Goal: Task Accomplishment & Management: Use online tool/utility

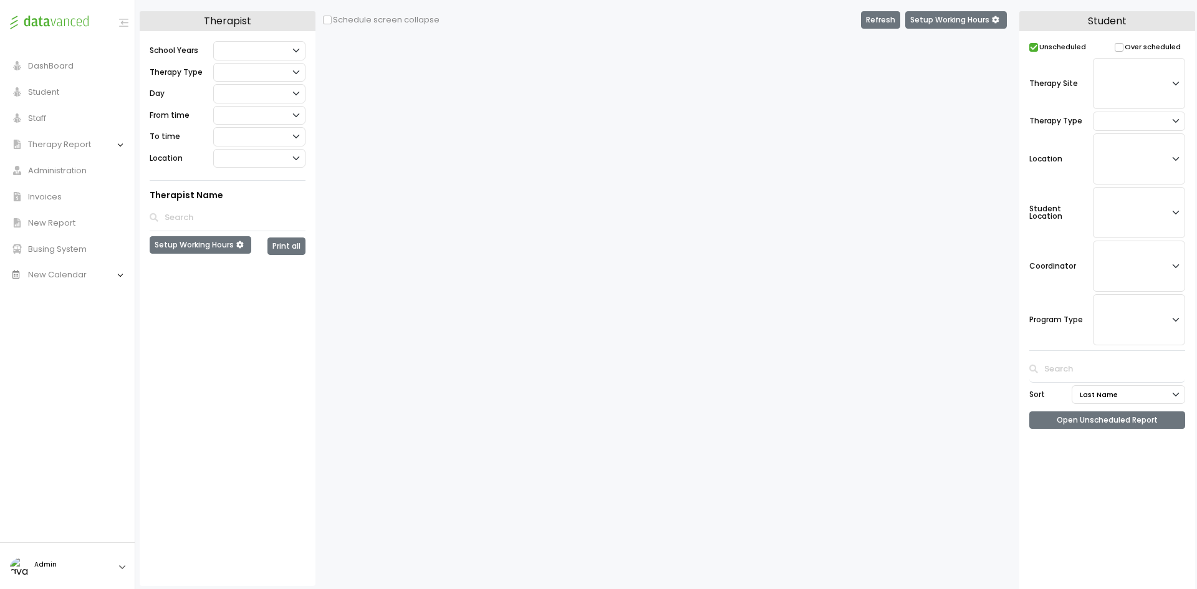
checkbox input "false"
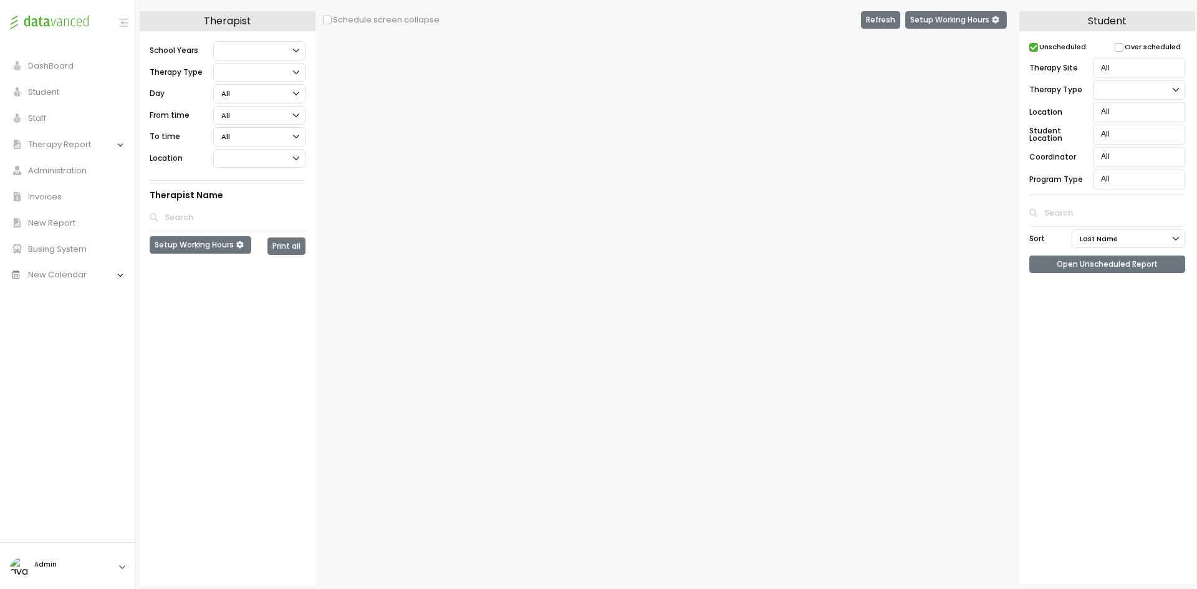
select select "210"
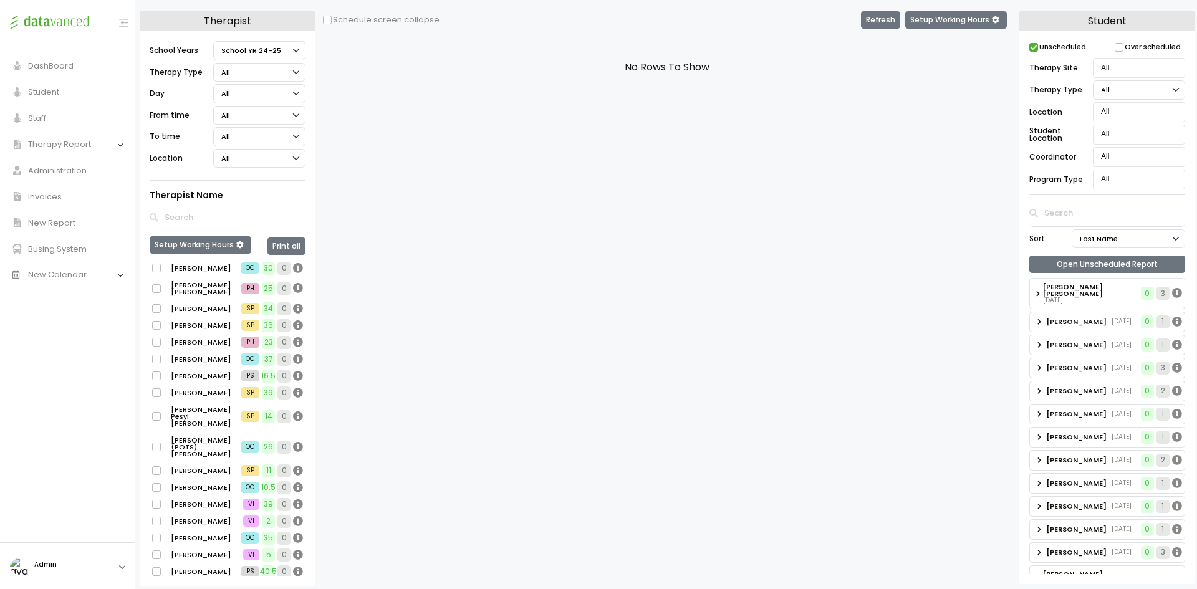
click at [191, 269] on label "[PERSON_NAME]" at bounding box center [194, 268] width 85 height 14
click at [160, 269] on input "[PERSON_NAME]" at bounding box center [156, 268] width 8 height 8
checkbox input "true"
select select "1"
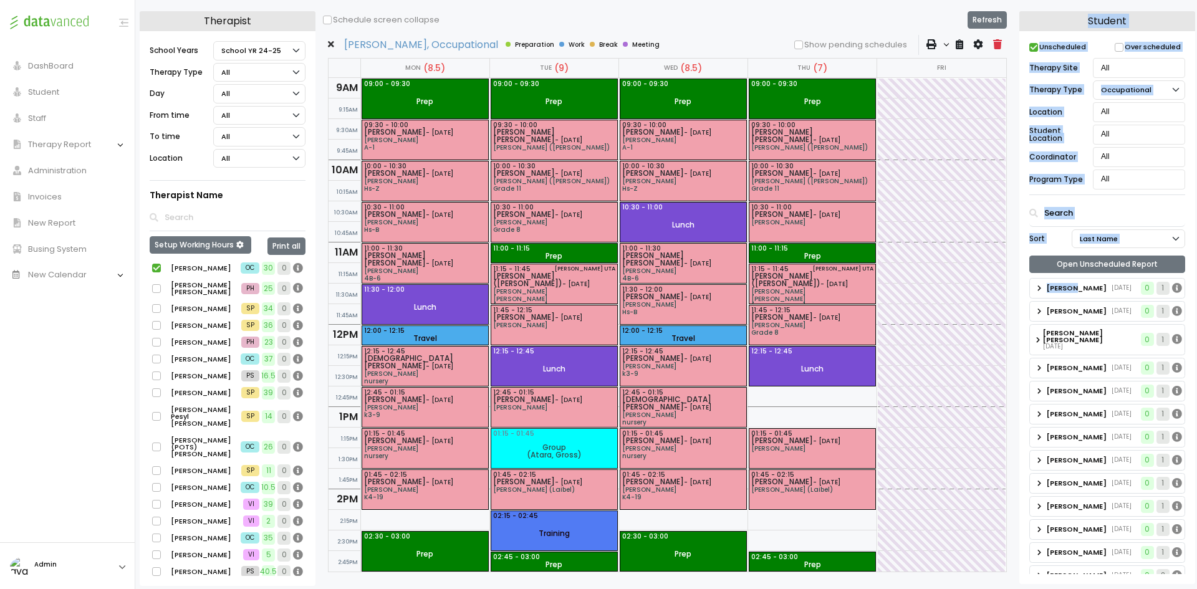
drag, startPoint x: 1078, startPoint y: 286, endPoint x: 880, endPoint y: 283, distance: 197.7
click at [880, 283] on div "Therapist School Years Select School YR School YR 25-26 Summer YR 25 School YR …" at bounding box center [668, 301] width 1056 height 580
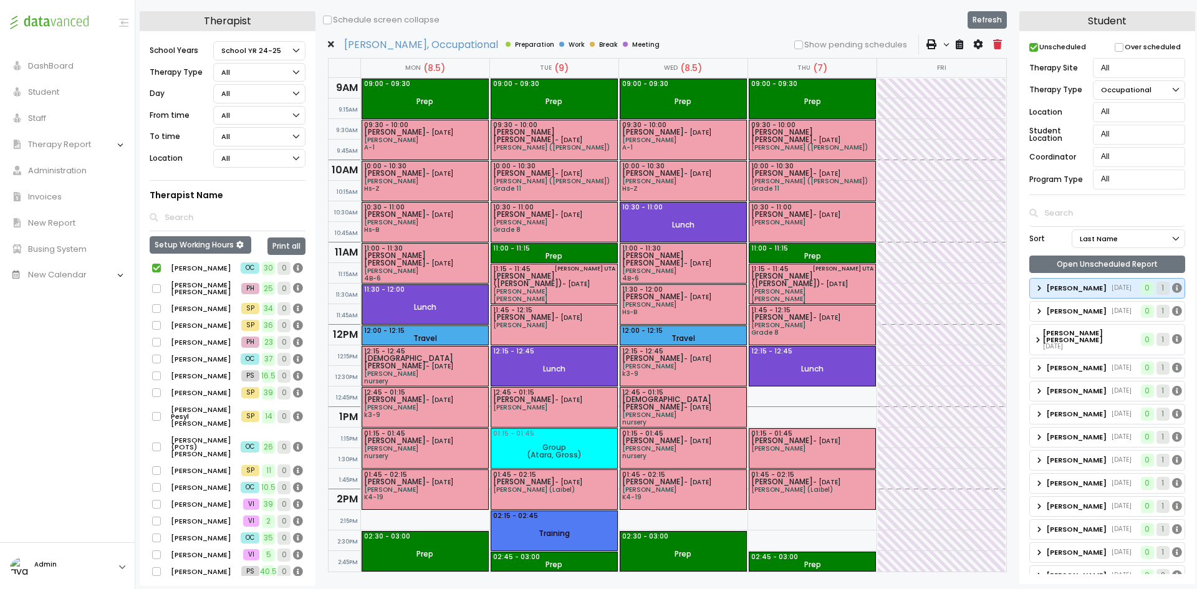
click at [1103, 293] on div "Blum Cheskel 8/12/2021" at bounding box center [1083, 288] width 107 height 19
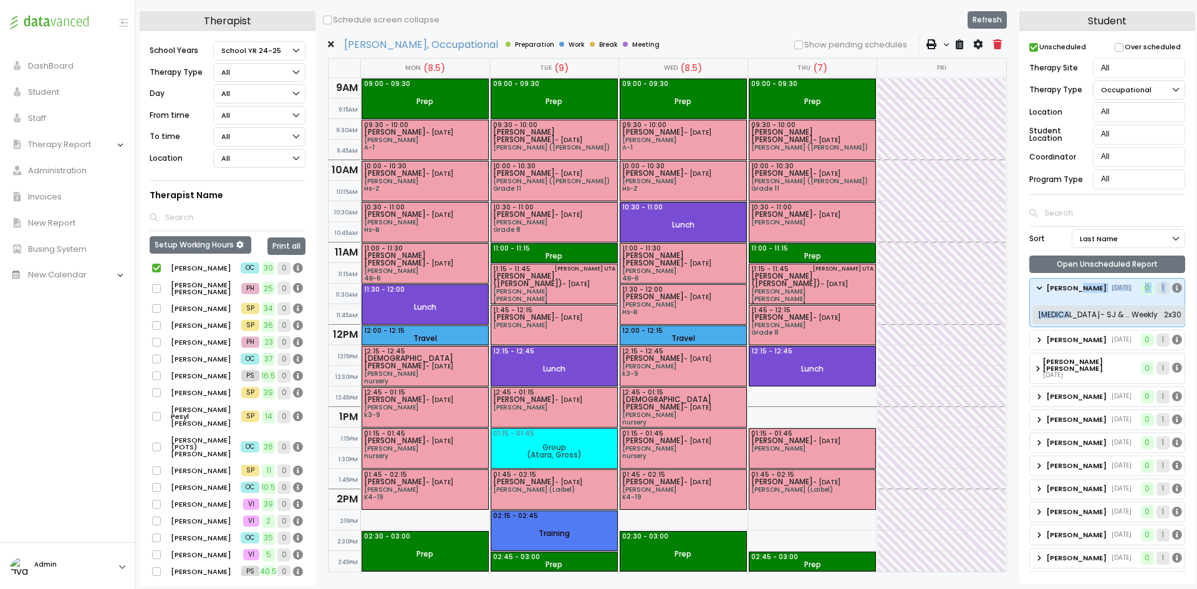
drag, startPoint x: 1082, startPoint y: 286, endPoint x: 1070, endPoint y: 312, distance: 28.7
click at [1070, 312] on div "Blum Cheskel 8/12/2021 0 1 Weekly 2x30" at bounding box center [1108, 302] width 156 height 49
drag, startPoint x: 1094, startPoint y: 314, endPoint x: 1083, endPoint y: 314, distance: 10.6
click at [1083, 314] on span "Occupational Therapy- SJ & Associates" at bounding box center [1083, 314] width 91 height 7
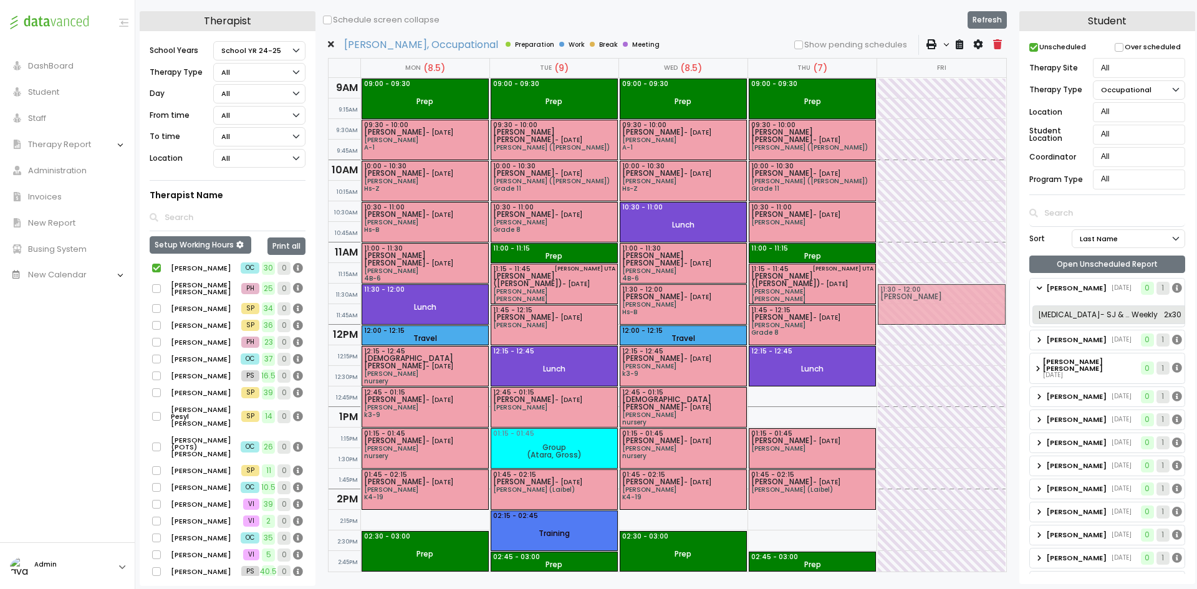
drag, startPoint x: 1128, startPoint y: 313, endPoint x: 916, endPoint y: 298, distance: 212.6
click at [916, 298] on div "Therapist School Years Select School YR School YR 25-26 Summer YR 25 School YR …" at bounding box center [668, 298] width 1056 height 575
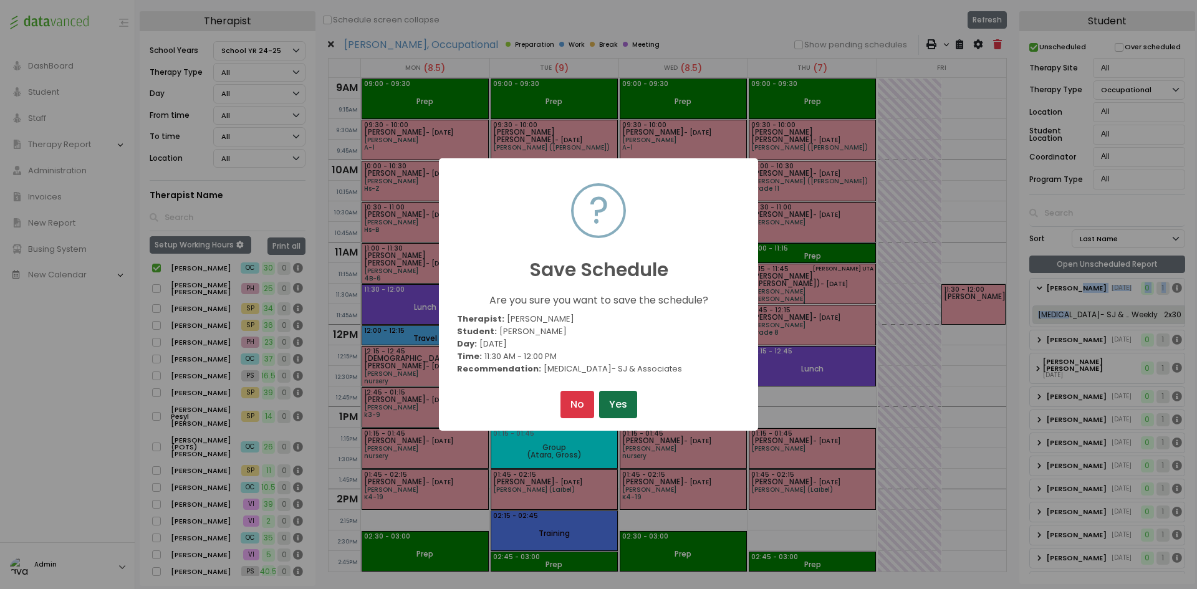
click at [614, 404] on button "Yes" at bounding box center [618, 404] width 38 height 27
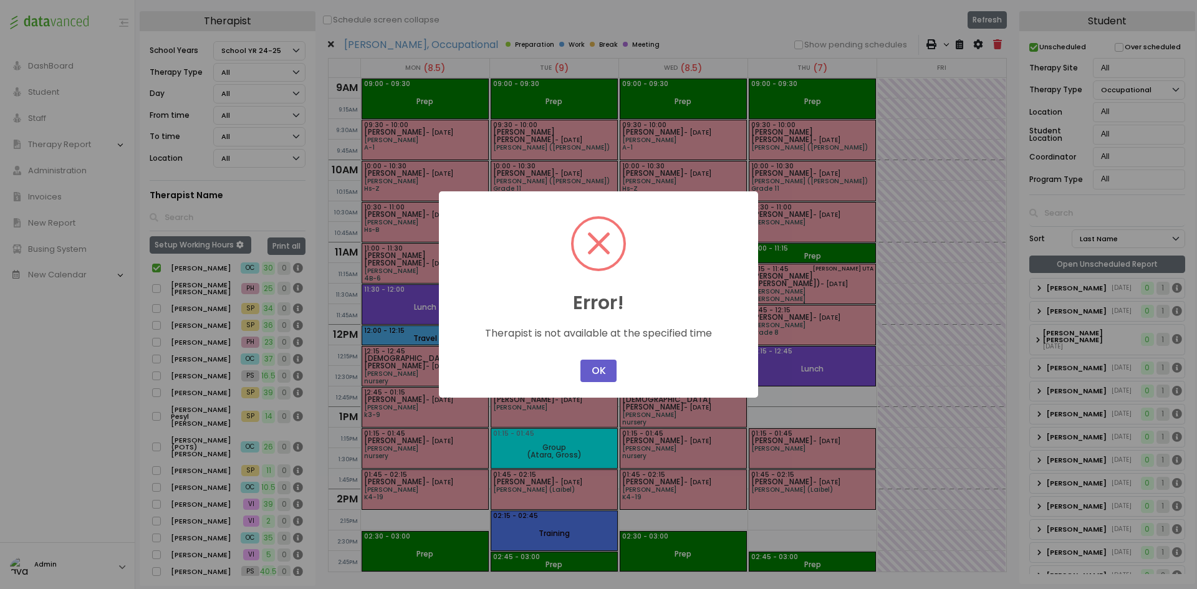
click at [603, 369] on button "OK" at bounding box center [599, 371] width 36 height 22
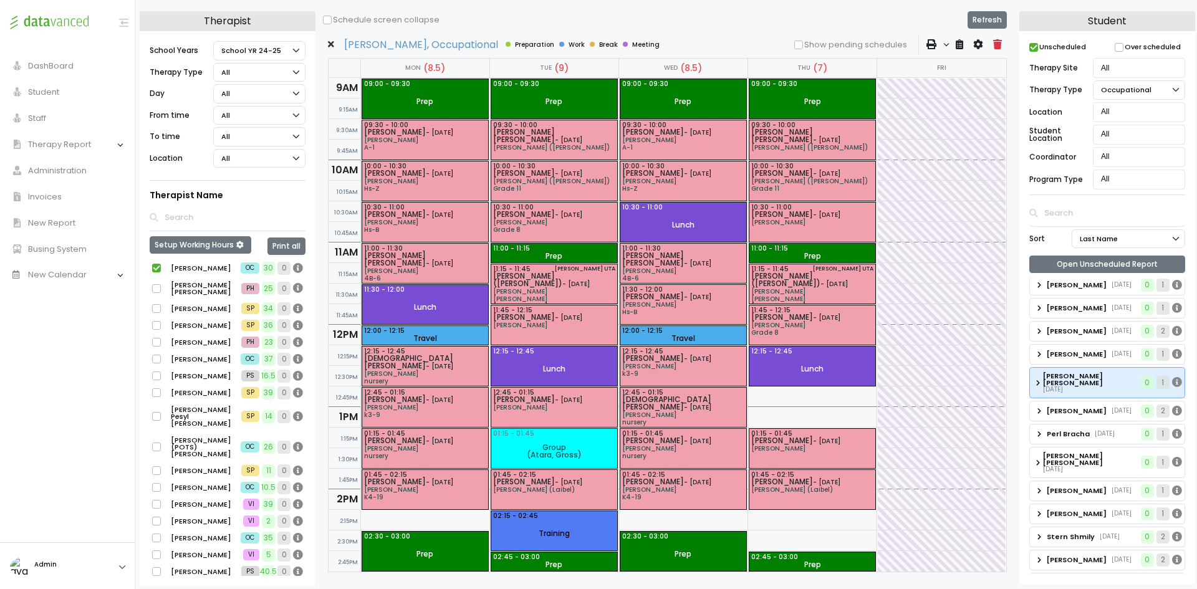
scroll to position [522, 0]
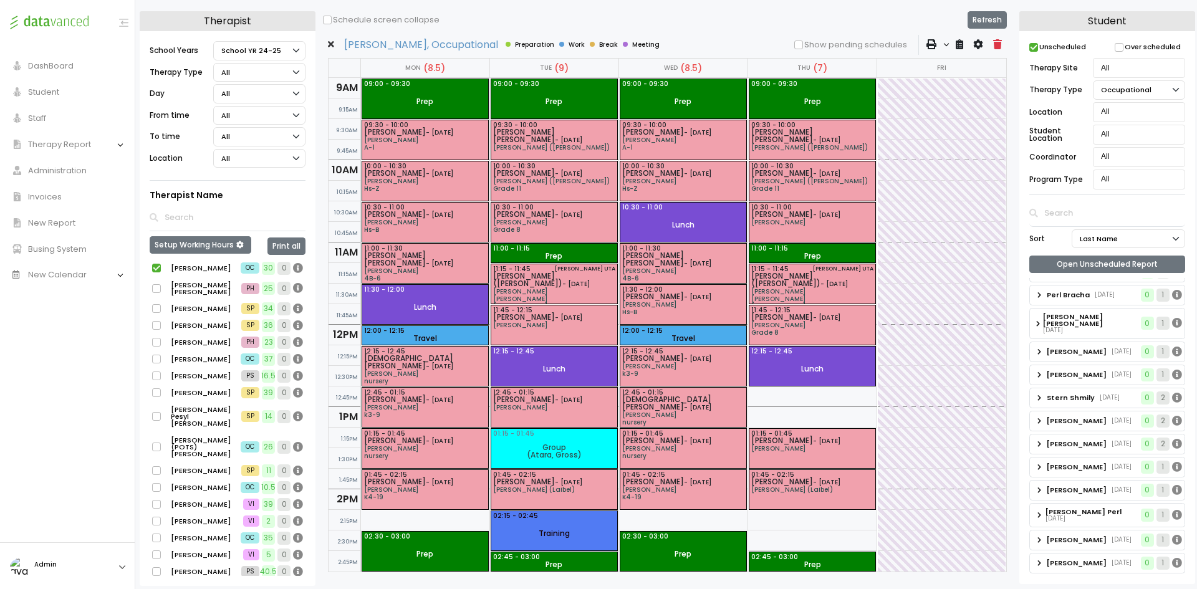
click at [160, 283] on label "[PERSON_NAME] [PERSON_NAME]" at bounding box center [196, 288] width 89 height 21
click at [160, 284] on input "[PERSON_NAME] [PERSON_NAME]" at bounding box center [156, 288] width 8 height 8
checkbox input "true"
select select
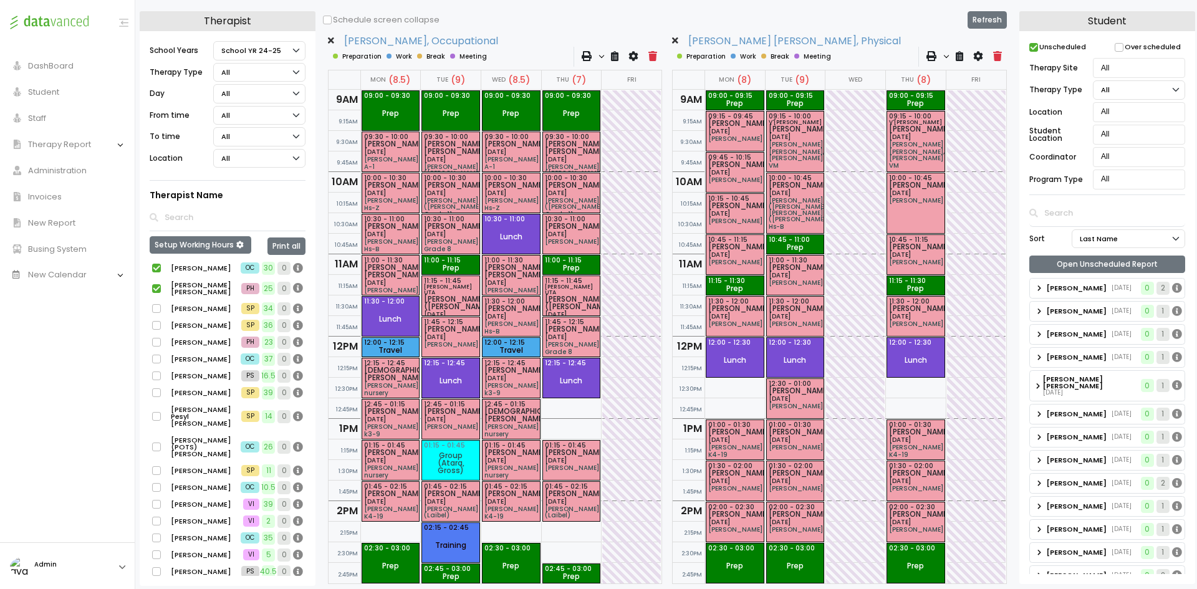
click at [158, 309] on label "[PERSON_NAME]" at bounding box center [194, 309] width 85 height 14
click at [158, 309] on input "[PERSON_NAME]" at bounding box center [156, 309] width 8 height 8
checkbox input "true"
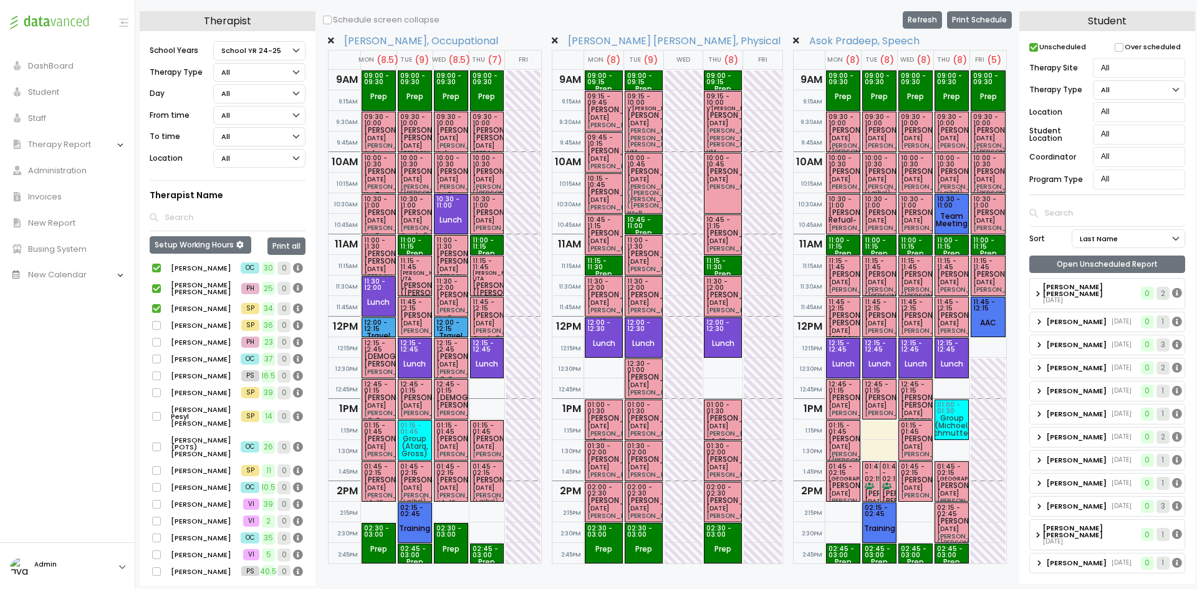
click at [155, 333] on label "[PERSON_NAME]" at bounding box center [194, 326] width 85 height 14
click at [155, 330] on input "[PERSON_NAME]" at bounding box center [156, 326] width 8 height 8
checkbox input "true"
